Goal: Task Accomplishment & Management: Manage account settings

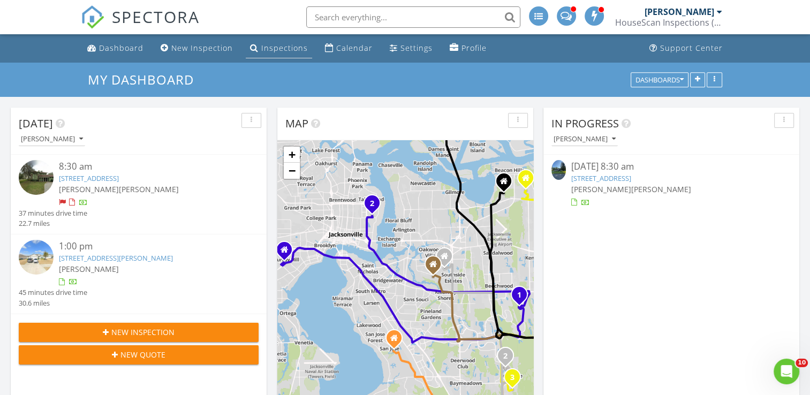
click at [283, 40] on link "Inspections" at bounding box center [279, 49] width 66 height 20
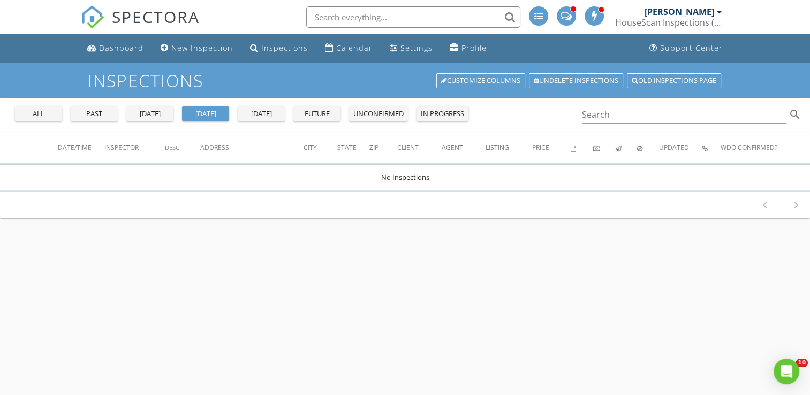
click at [158, 115] on div "yesterday" at bounding box center [150, 114] width 39 height 11
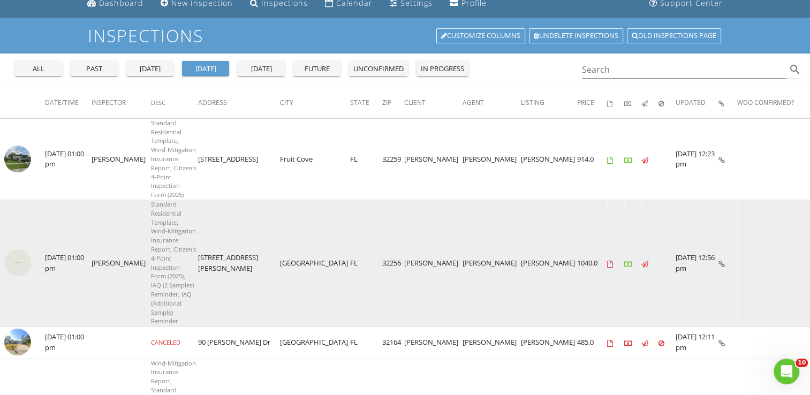
scroll to position [52, 0]
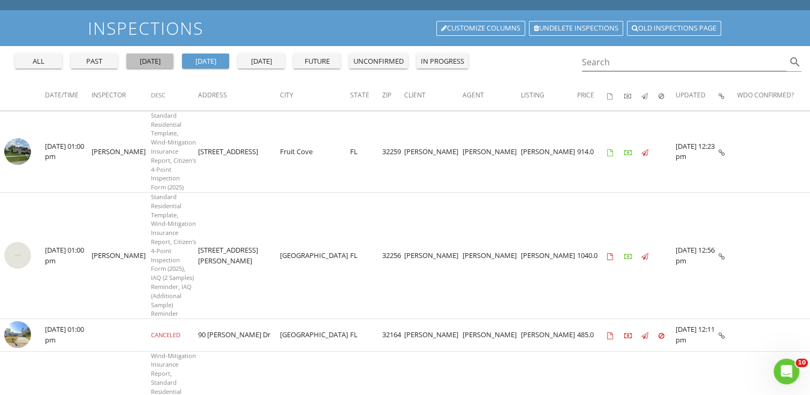
click at [157, 65] on div "yesterday" at bounding box center [150, 61] width 39 height 11
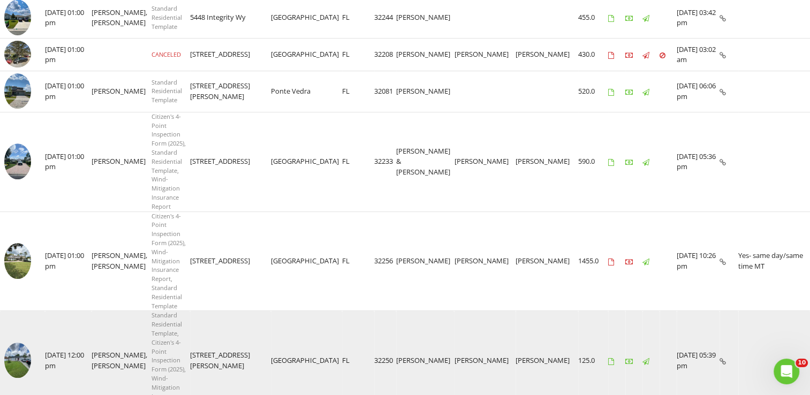
scroll to position [545, 0]
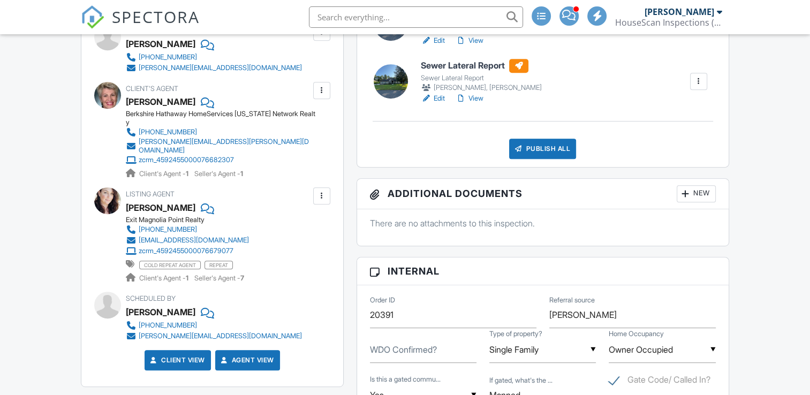
scroll to position [386, 0]
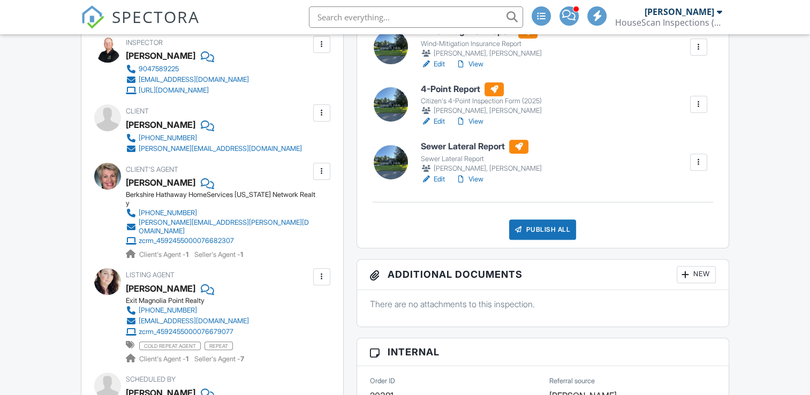
click at [436, 181] on link "Edit" at bounding box center [433, 179] width 24 height 11
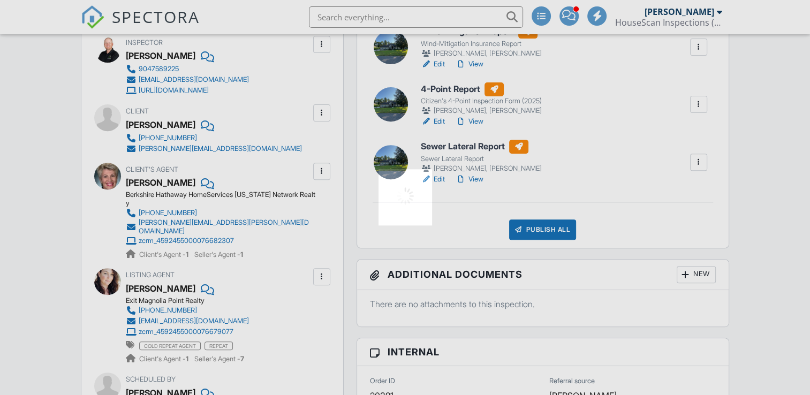
click at [441, 176] on div at bounding box center [405, 197] width 810 height 395
